Goal: Find specific page/section

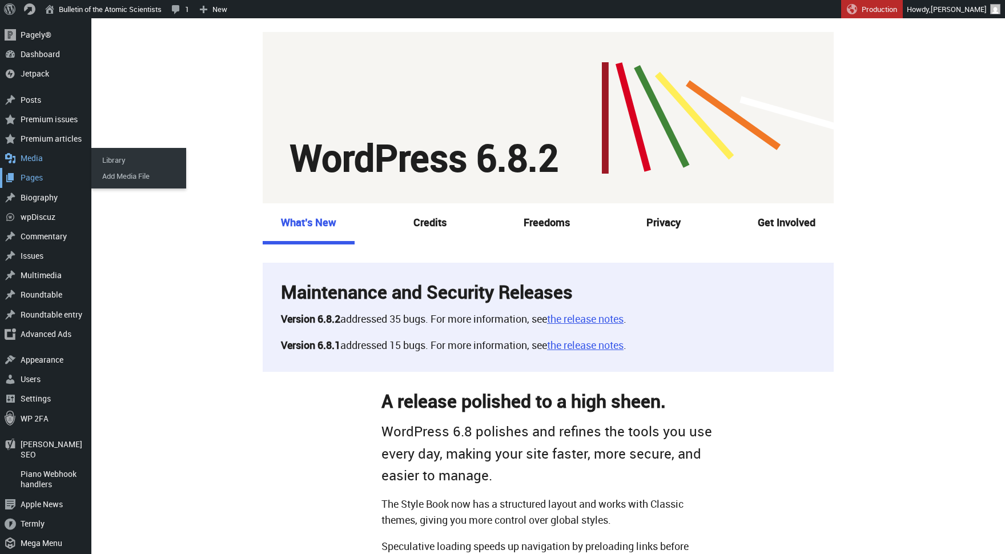
click at [37, 176] on div "Pages" at bounding box center [45, 177] width 91 height 19
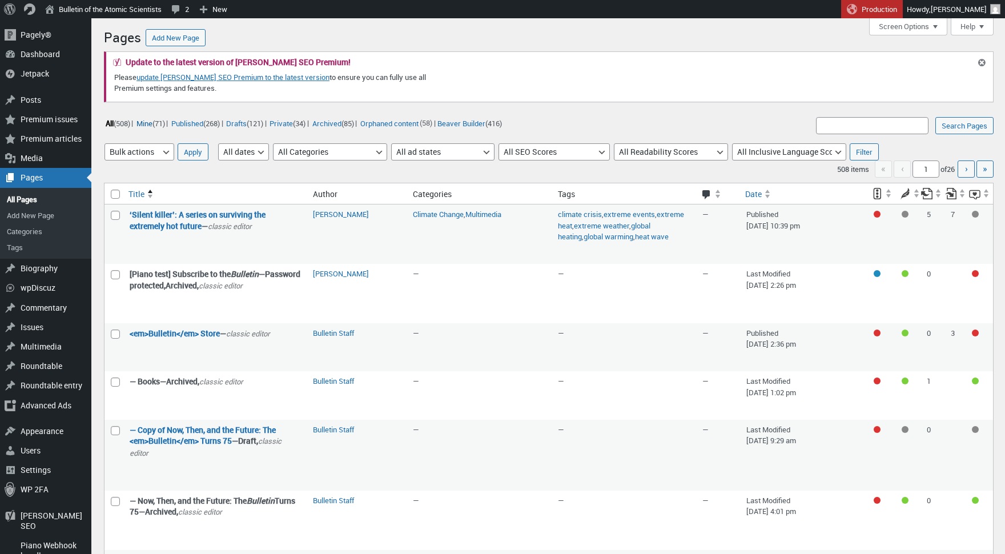
click at [153, 122] on link "Mine (71)" at bounding box center [150, 123] width 31 height 13
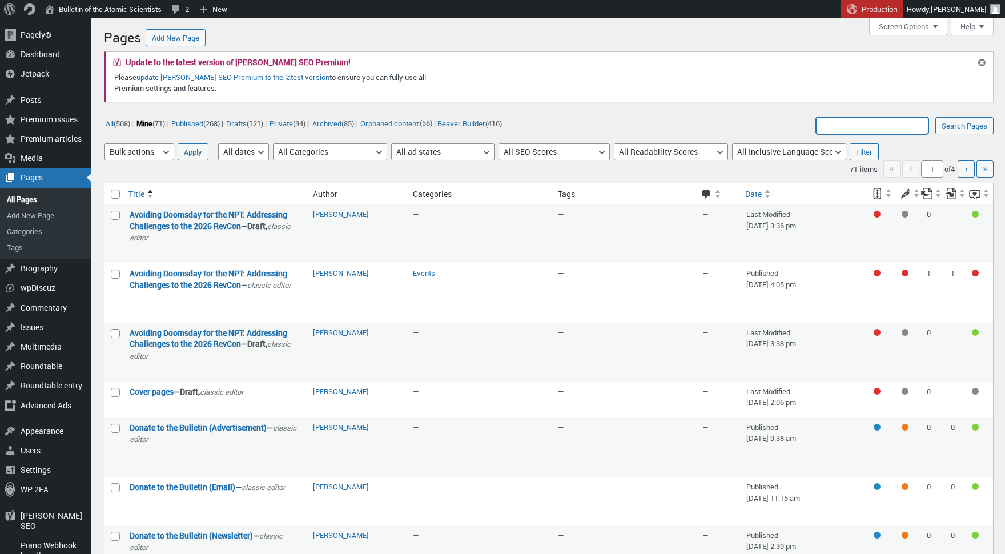
click at [861, 119] on input "Search Pages:" at bounding box center [872, 125] width 113 height 17
type input "Ways To Give"
click at [964, 125] on input "Search Pages" at bounding box center [965, 125] width 58 height 17
